Goal: Task Accomplishment & Management: Use online tool/utility

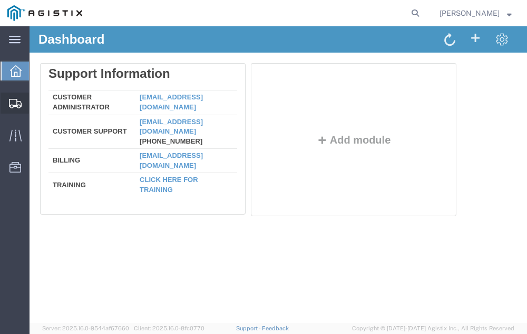
click at [0, 0] on span "Shipment Manager" at bounding box center [0, 0] width 0 height 0
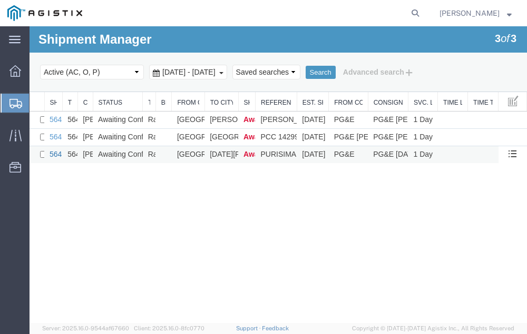
click at [55, 153] on link "56474027" at bounding box center [66, 154] width 33 height 8
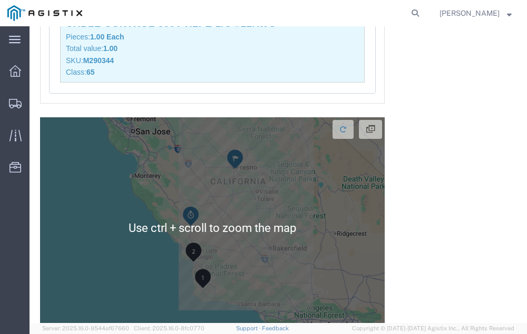
scroll to position [4401, 0]
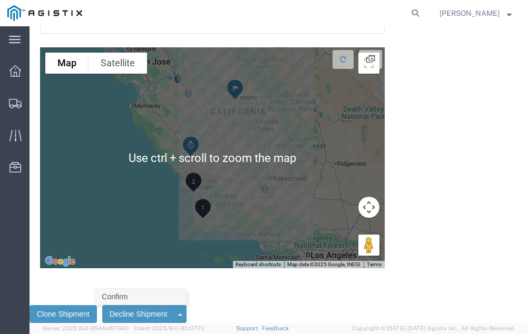
click link "Confirm"
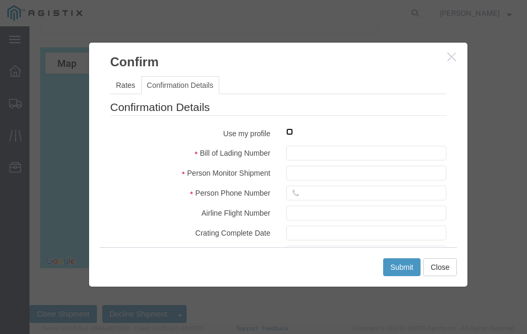
click input "checkbox"
checkbox input "true"
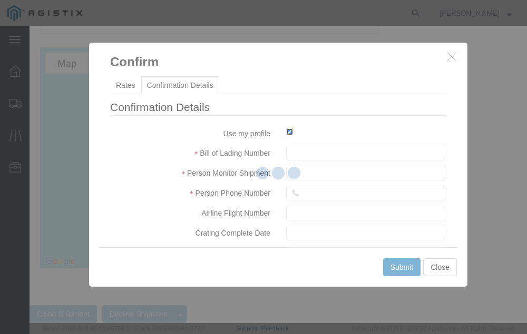
type input "[PERSON_NAME]"
type input "[PHONE_NUMBER]"
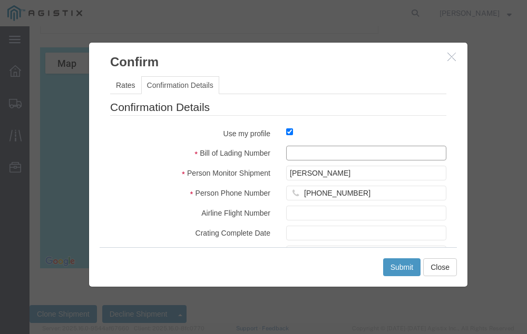
click input "text"
type input "56474027"
click button "Submit"
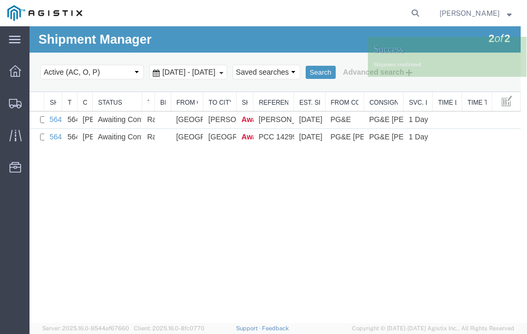
scroll to position [0, 0]
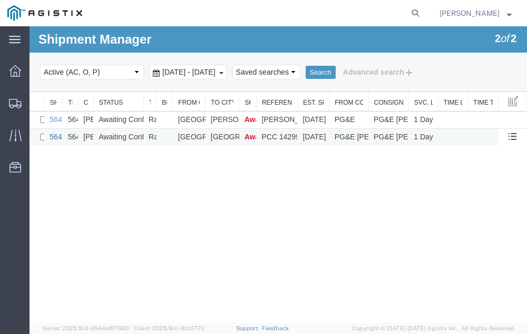
click at [54, 138] on link "56474272" at bounding box center [66, 137] width 33 height 8
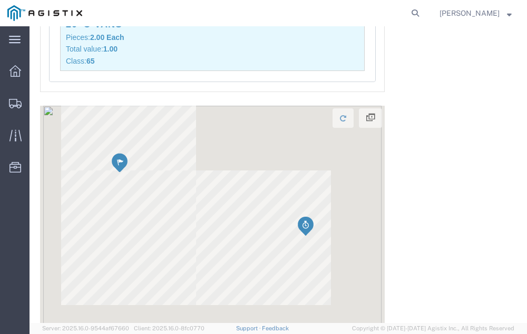
scroll to position [1663, 0]
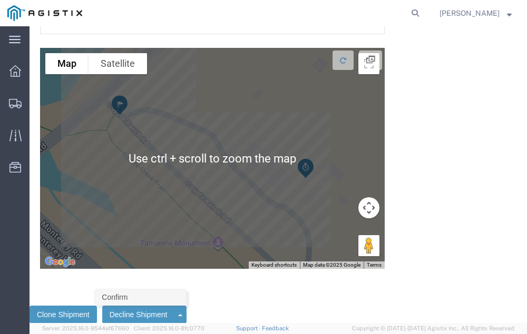
click link "Confirm"
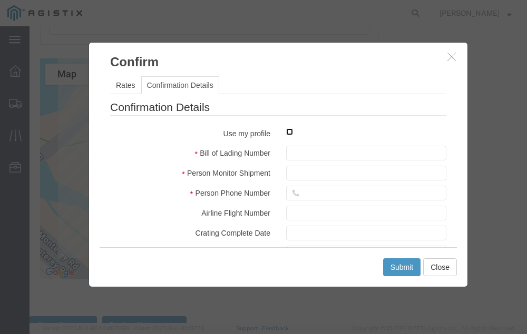
click input "checkbox"
checkbox input "true"
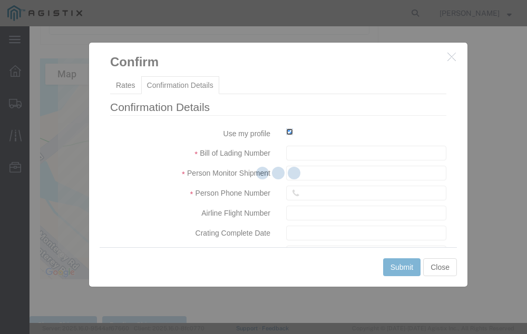
type input "[PERSON_NAME]"
type input "[PHONE_NUMBER]"
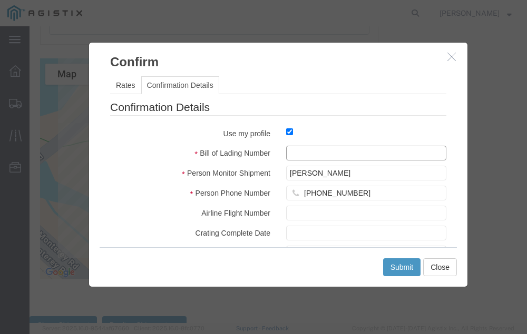
click input "text"
type input "56474272"
click button "Submit"
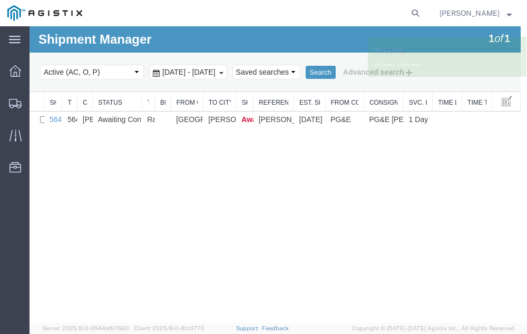
scroll to position [0, 0]
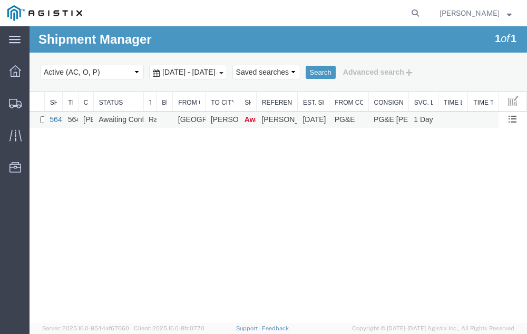
click at [54, 119] on link "56477326" at bounding box center [66, 119] width 33 height 8
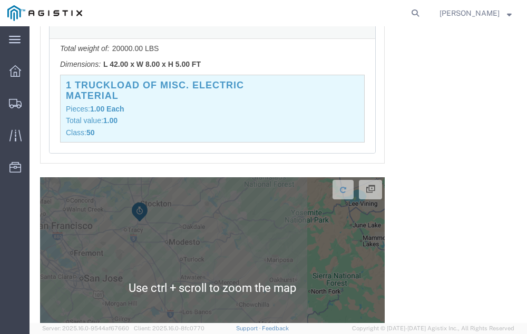
scroll to position [1232, 0]
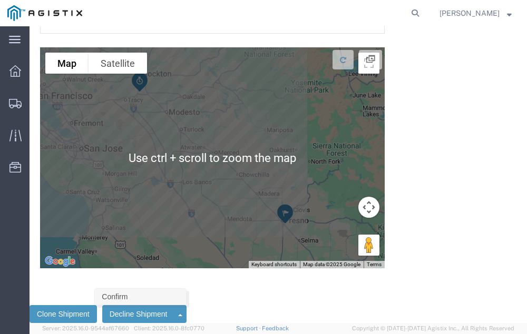
click link "Confirm"
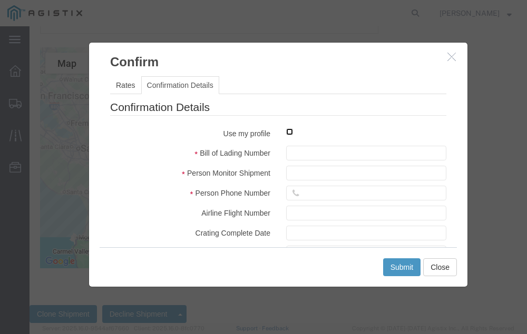
click input "checkbox"
checkbox input "true"
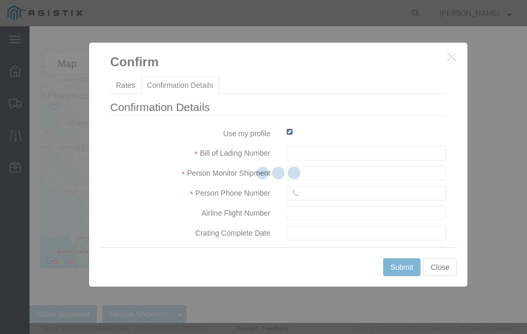
type input "[PERSON_NAME]"
type input "[PHONE_NUMBER]"
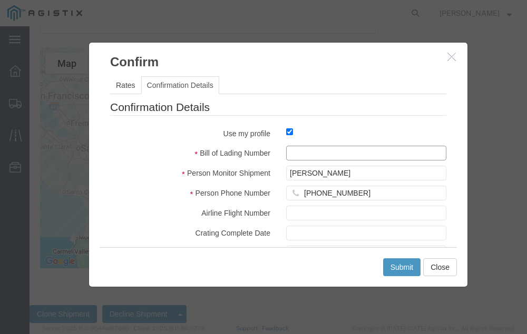
click input "text"
type input "56477326"
click button "Submit"
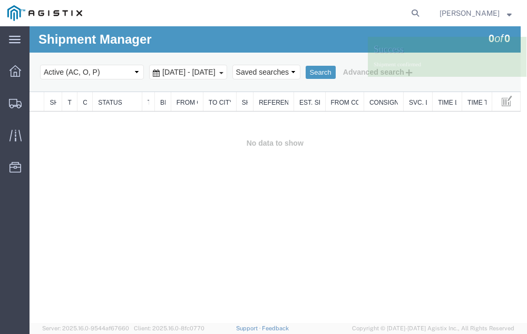
scroll to position [0, 0]
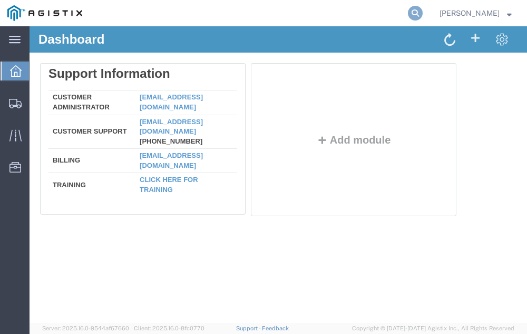
click at [422, 9] on icon at bounding box center [415, 13] width 15 height 15
type input "56421399"
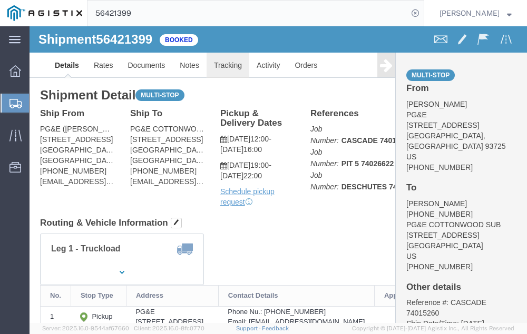
click link "Tracking"
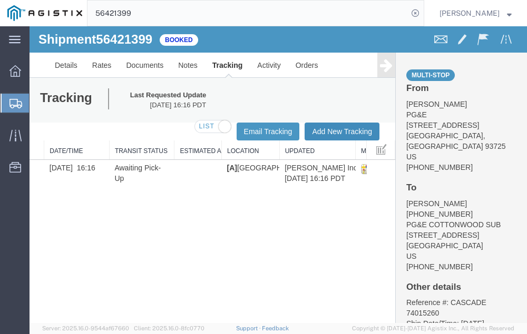
click at [332, 126] on button "Add New Tracking" at bounding box center [341, 132] width 75 height 18
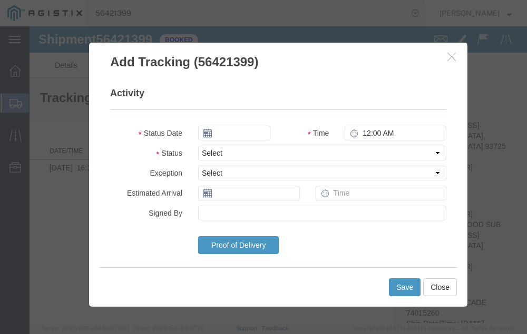
type input "[DATE]"
type input "4:00 PM"
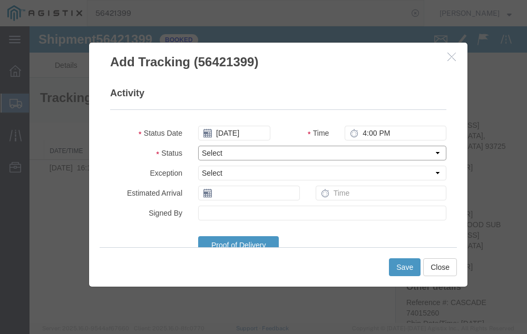
click at [241, 148] on select "Select Arrival Notice Available Arrival Notice Imported Arrive at Delivery Loca…" at bounding box center [322, 153] width 248 height 15
select select "DELIVRED"
click at [198, 146] on select "Select Arrival Notice Available Arrival Notice Imported Arrive at Delivery Loca…" at bounding box center [322, 153] width 248 height 15
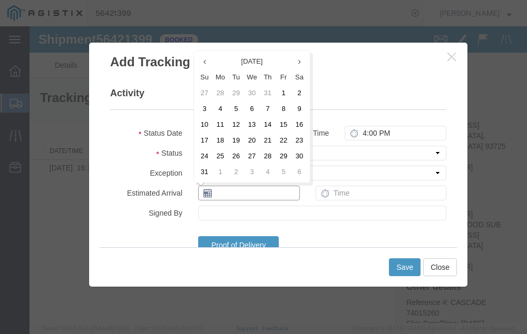
click at [228, 194] on input "text" at bounding box center [249, 193] width 102 height 15
click at [234, 123] on td "12" at bounding box center [236, 125] width 16 height 16
type input "[DATE]"
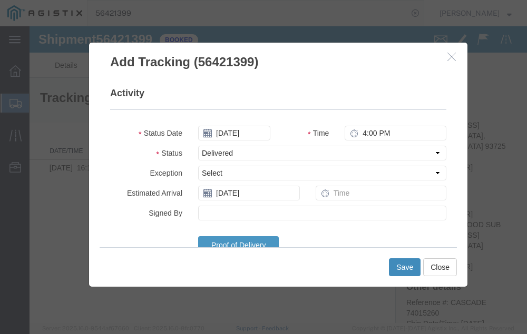
click at [397, 262] on button "Save" at bounding box center [405, 268] width 32 height 18
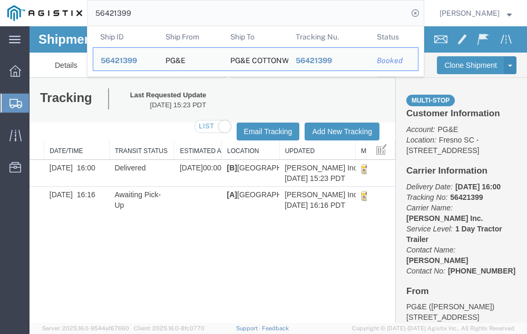
click at [172, 14] on input "56421399" at bounding box center [247, 13] width 320 height 25
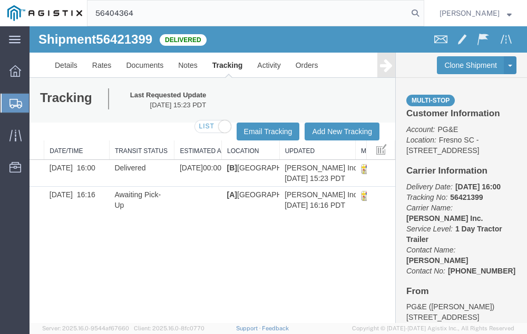
type input "56404364"
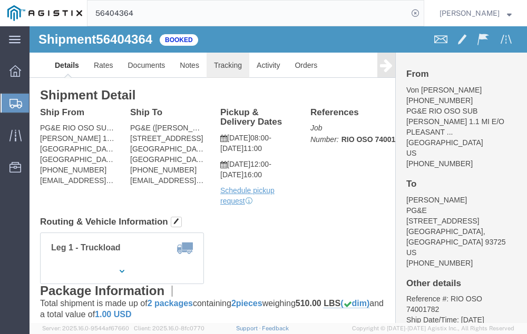
click link "Tracking"
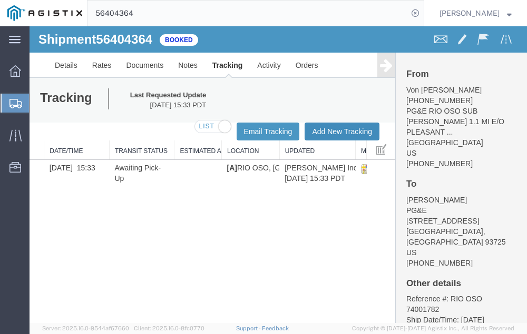
click at [329, 129] on button "Add New Tracking" at bounding box center [341, 132] width 75 height 18
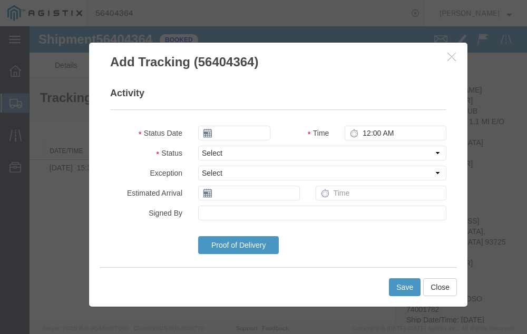
type input "[DATE]"
type input "4:00 PM"
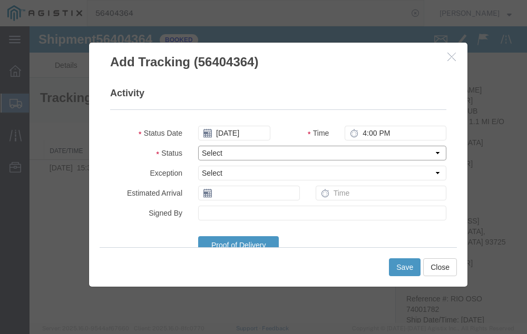
click at [244, 151] on select "Select Arrival Notice Available Arrival Notice Imported Arrive at Delivery Loca…" at bounding box center [322, 153] width 248 height 15
select select "DELIVRED"
click at [198, 146] on select "Select Arrival Notice Available Arrival Notice Imported Arrive at Delivery Loca…" at bounding box center [322, 153] width 248 height 15
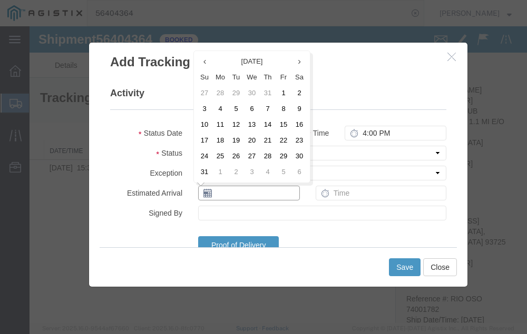
click at [233, 196] on input "text" at bounding box center [249, 193] width 102 height 15
click at [236, 124] on td "12" at bounding box center [236, 125] width 16 height 16
type input "[DATE]"
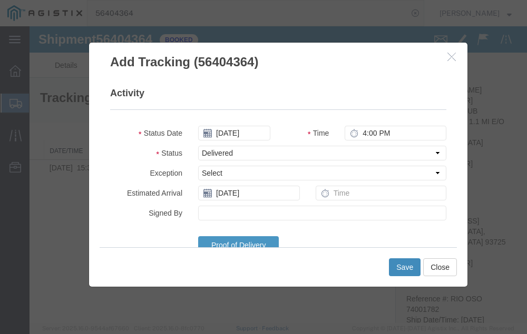
click at [402, 265] on button "Save" at bounding box center [405, 268] width 32 height 18
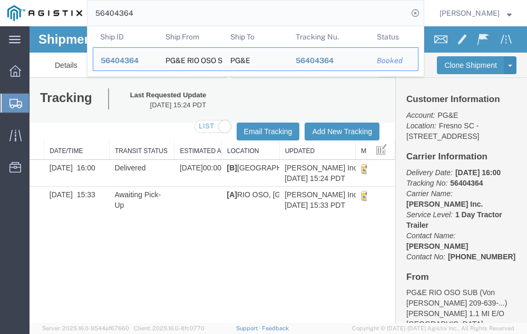
click at [153, 11] on input "56404364" at bounding box center [247, 13] width 320 height 25
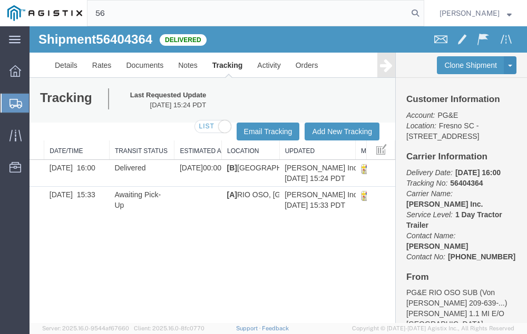
type input "5"
